Goal: Participate in discussion: Answer question/provide support

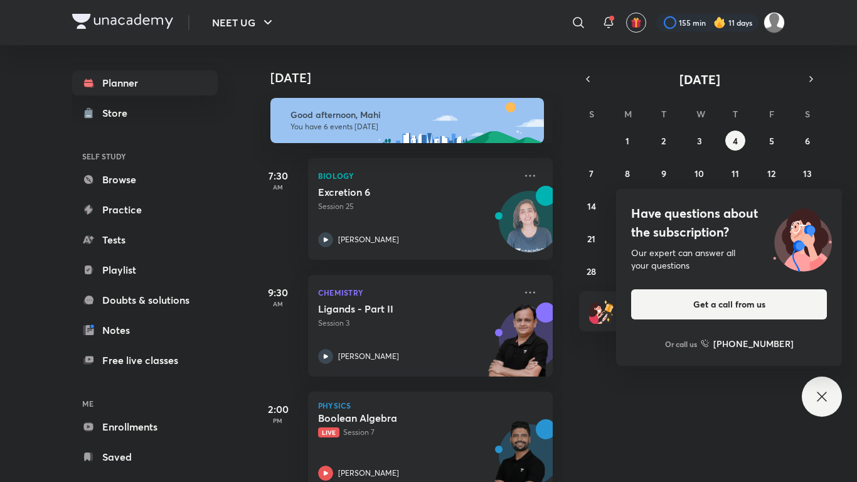
scroll to position [359, 0]
